Goal: Task Accomplishment & Management: Manage account settings

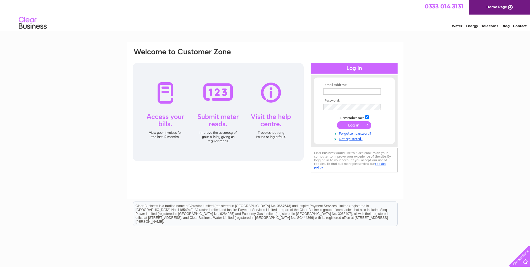
click at [337, 91] on input "text" at bounding box center [352, 91] width 58 height 6
type input "[PERSON_NAME][EMAIL_ADDRESS][DOMAIN_NAME]"
click at [353, 126] on input "submit" at bounding box center [354, 126] width 34 height 8
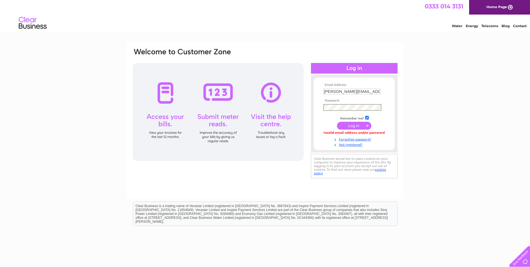
click at [350, 126] on input "submit" at bounding box center [354, 126] width 34 height 8
click at [354, 124] on input "submit" at bounding box center [354, 125] width 34 height 8
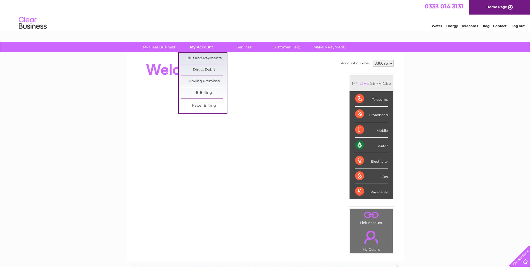
click at [203, 48] on link "My Account" at bounding box center [202, 47] width 46 height 10
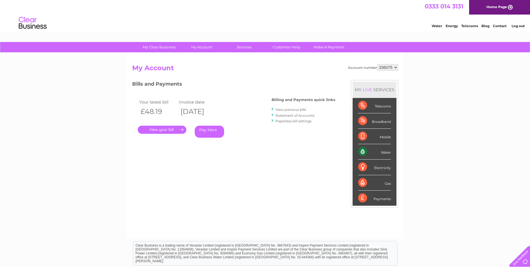
click at [294, 115] on link "Statement of Accounts" at bounding box center [295, 115] width 39 height 4
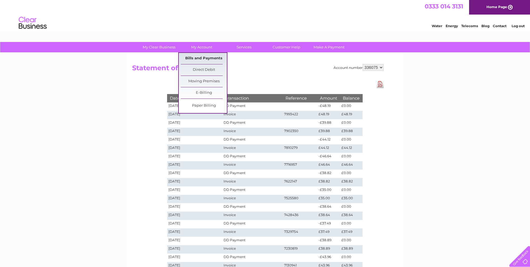
click at [210, 58] on link "Bills and Payments" at bounding box center [204, 58] width 46 height 11
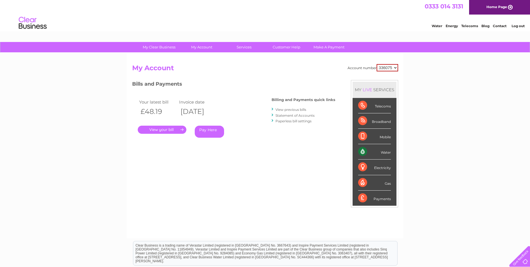
click at [158, 129] on link "." at bounding box center [162, 130] width 49 height 8
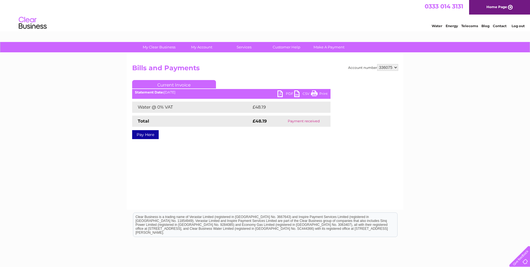
click at [281, 93] on link "PDF" at bounding box center [286, 94] width 17 height 8
click at [523, 24] on link "Log out" at bounding box center [518, 26] width 13 height 4
